Goal: Task Accomplishment & Management: Complete application form

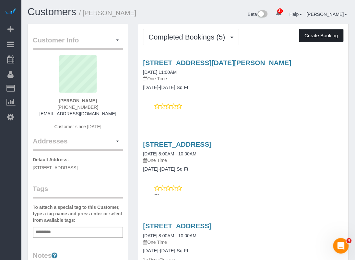
click at [335, 39] on button "Create Booking" at bounding box center [321, 36] width 44 height 14
select select "[GEOGRAPHIC_DATA]"
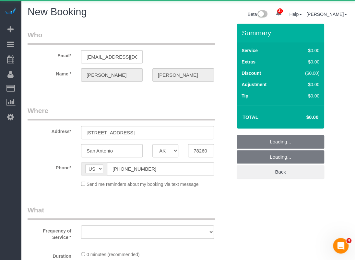
select select "object:4405"
select select "string:fspay-e87f6dd7-40e7-48f6-a75a-0cdb7976d94c"
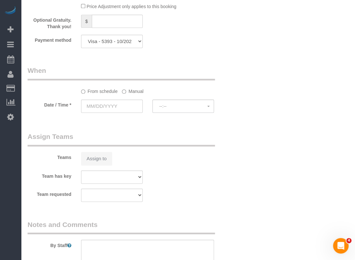
select select "object:4406"
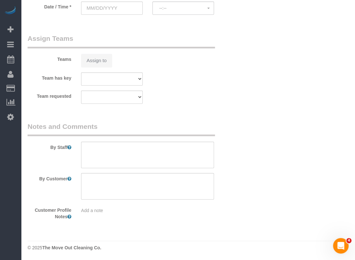
select select "3"
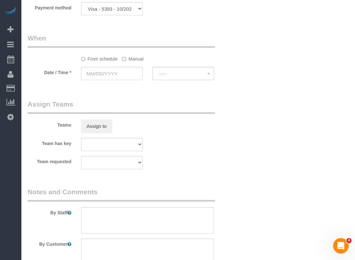
scroll to position [466, 0]
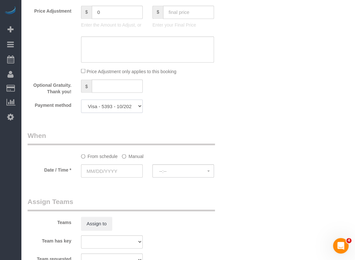
click at [111, 105] on select "Visa - 7041 - 01/2027 Visa - 5393 - 10/2027 (Default) Add Credit Card ─────────…" at bounding box center [112, 105] width 62 height 13
drag, startPoint x: 177, startPoint y: 106, endPoint x: 174, endPoint y: 102, distance: 5.7
click at [174, 102] on div "Payment method Visa - 7041 - 01/2027 Visa - 5393 - 10/2027 (Default) Add Credit…" at bounding box center [130, 105] width 214 height 13
click at [122, 172] on input "text" at bounding box center [112, 170] width 62 height 13
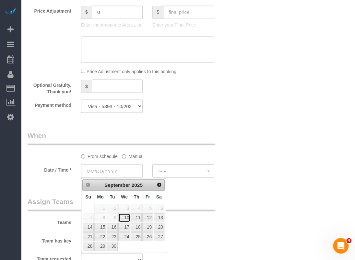
click at [126, 214] on link "10" at bounding box center [124, 217] width 12 height 9
type input "[DATE]"
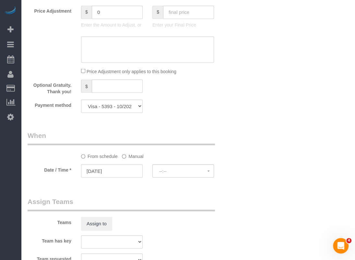
select select "spot106"
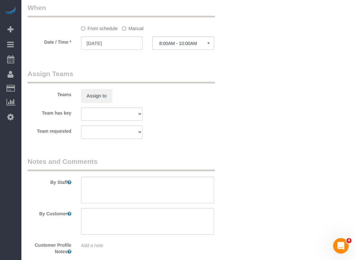
scroll to position [628, 0]
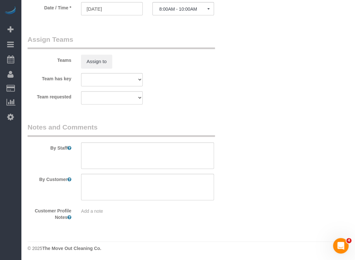
click at [183, 171] on sui-booking-comments "By Staff By Customer Customer Profile Notes Add a note" at bounding box center [130, 171] width 204 height 98
click at [187, 165] on textarea at bounding box center [147, 155] width 133 height 27
type textarea ";"
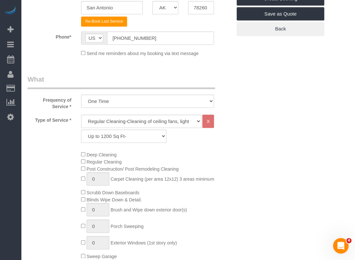
scroll to position [142, 0]
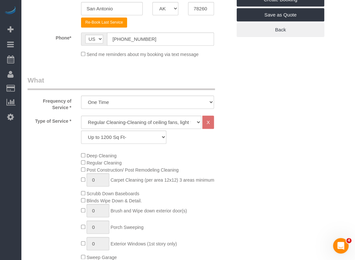
type textarea "Lockbox is on the front door. Code is 0601"
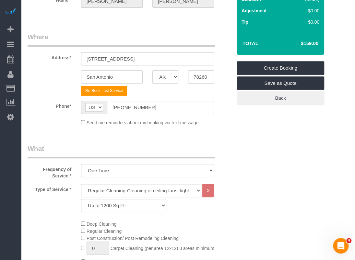
scroll to position [45, 0]
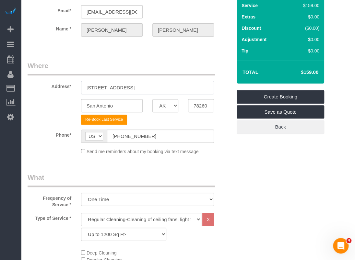
drag, startPoint x: 155, startPoint y: 90, endPoint x: 58, endPoint y: 85, distance: 97.9
click at [58, 85] on div "Address* [STREET_ADDRESS]" at bounding box center [130, 77] width 214 height 33
paste input "954 Cliff Bank"
type input "[STREET_ADDRESS]"
drag, startPoint x: 212, startPoint y: 106, endPoint x: 151, endPoint y: 103, distance: 61.3
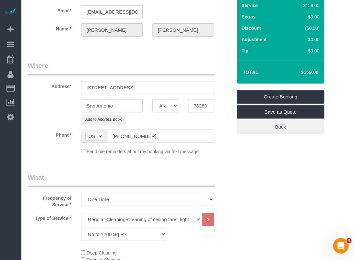
click at [151, 103] on div "San Antonio AK AL AR AZ CA CO CT DC DE [GEOGRAPHIC_DATA] [GEOGRAPHIC_DATA] HI I…" at bounding box center [130, 105] width 214 height 13
paste input "5"
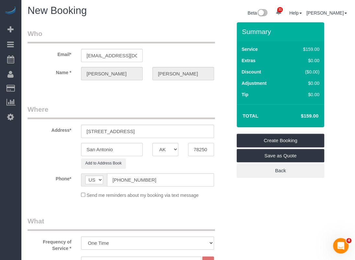
scroll to position [0, 0]
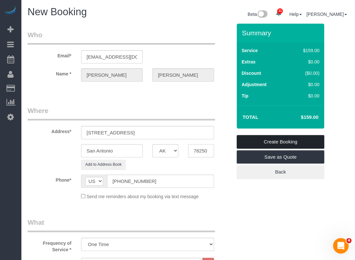
type input "78250"
click at [315, 136] on link "Create Booking" at bounding box center [279, 142] width 87 height 14
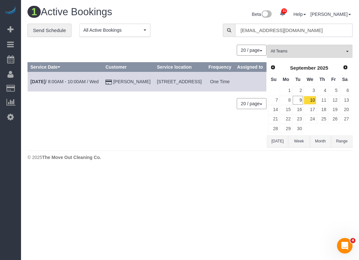
drag, startPoint x: 314, startPoint y: 33, endPoint x: 177, endPoint y: 25, distance: 136.9
click at [177, 25] on div "**********" at bounding box center [190, 34] width 335 height 20
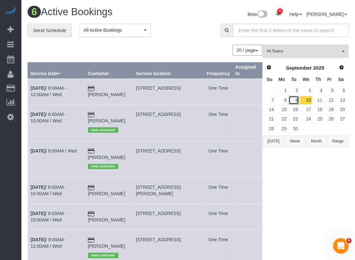
click at [296, 102] on link "9" at bounding box center [293, 100] width 11 height 9
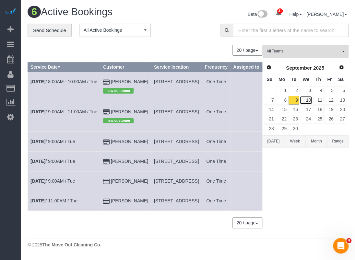
click at [304, 99] on link "10" at bounding box center [305, 100] width 12 height 9
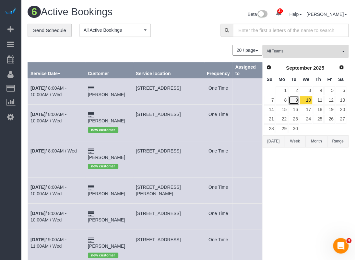
click at [295, 101] on link "9" at bounding box center [293, 100] width 11 height 9
